Goal: Task Accomplishment & Management: Manage account settings

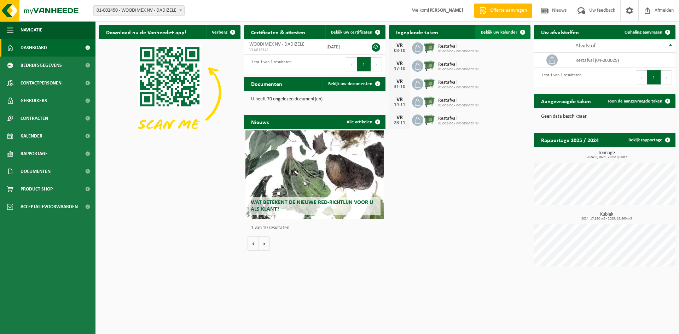
click at [523, 32] on span at bounding box center [523, 32] width 14 height 14
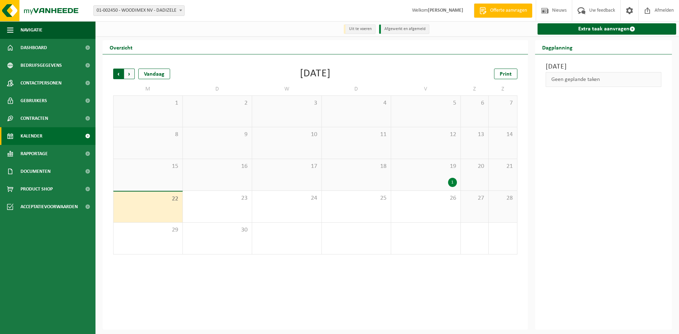
click at [129, 75] on span "Volgende" at bounding box center [129, 74] width 11 height 11
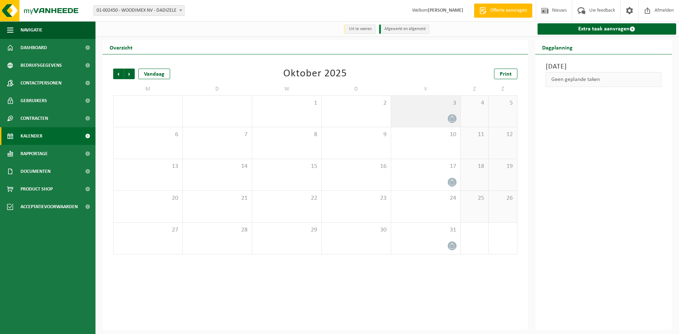
click at [451, 117] on icon at bounding box center [452, 119] width 6 height 6
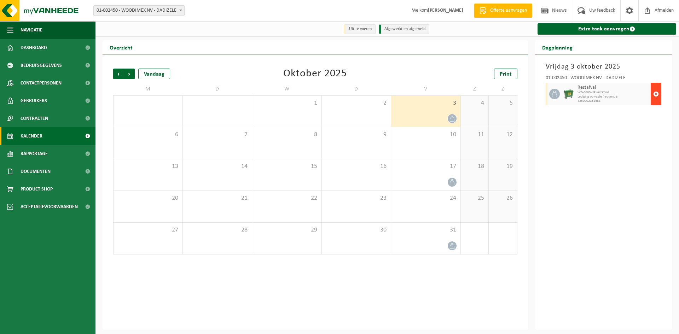
click at [656, 94] on span "button" at bounding box center [656, 94] width 6 height 14
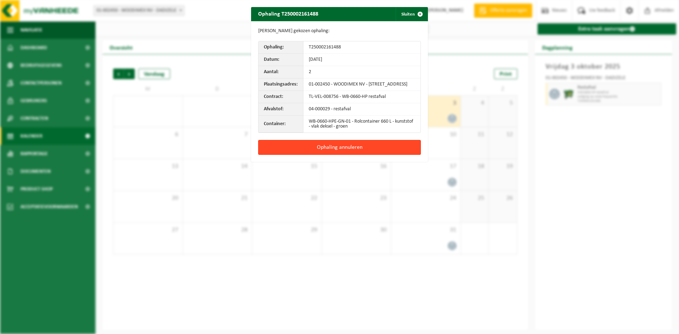
click at [352, 152] on button "Ophaling annuleren" at bounding box center [339, 147] width 163 height 15
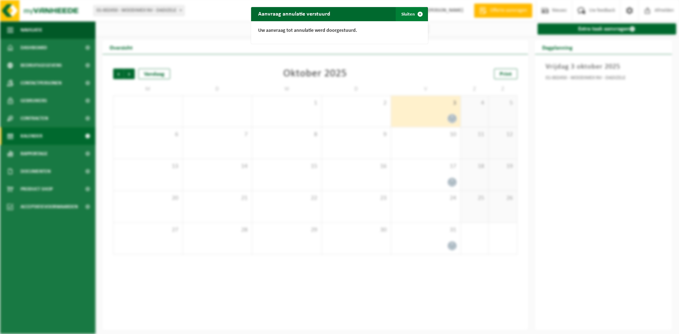
click at [415, 13] on span "button" at bounding box center [420, 14] width 14 height 14
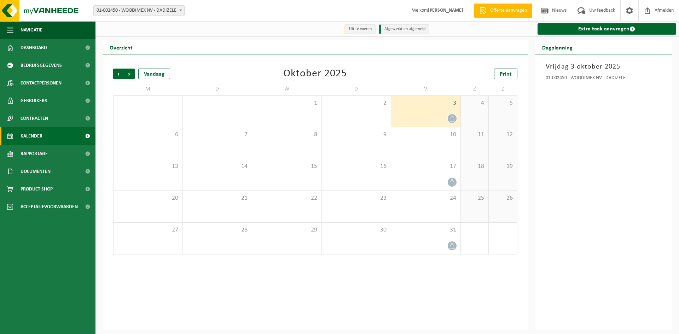
click at [617, 172] on div "[DATE] 01-002450 - WOODIMEX NV - DADIZELE" at bounding box center [603, 191] width 137 height 275
